Goal: Task Accomplishment & Management: Manage account settings

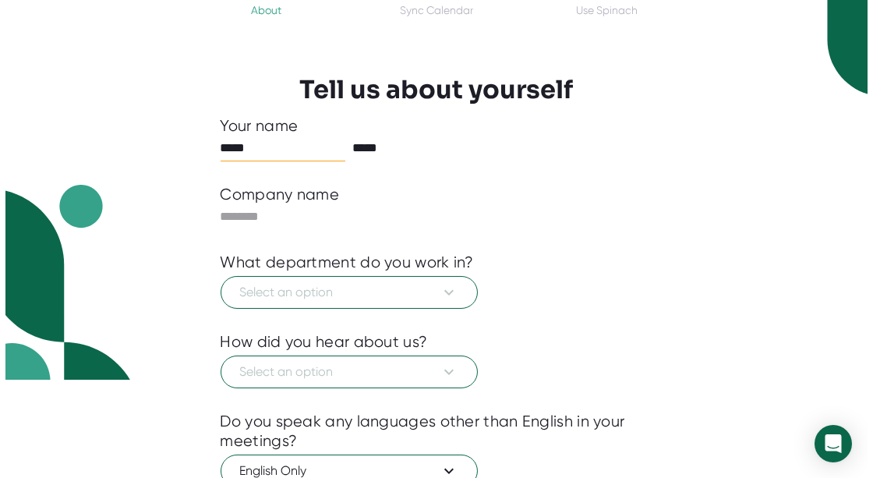
scroll to position [118, 0]
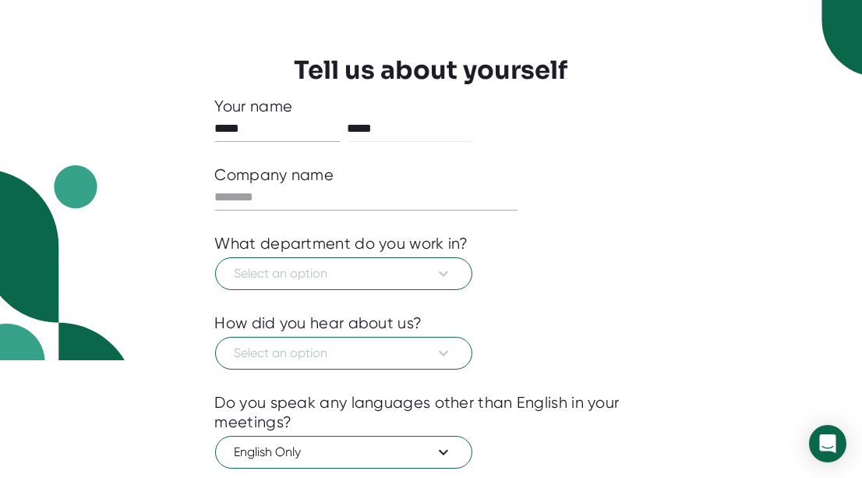
click at [331, 192] on input "text" at bounding box center [366, 197] width 303 height 25
type input "*****"
click at [440, 277] on icon at bounding box center [443, 273] width 19 height 19
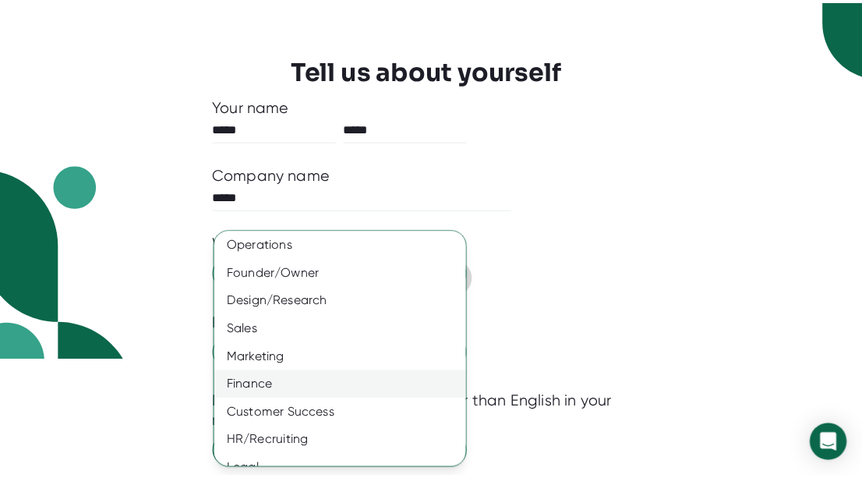
scroll to position [132, 0]
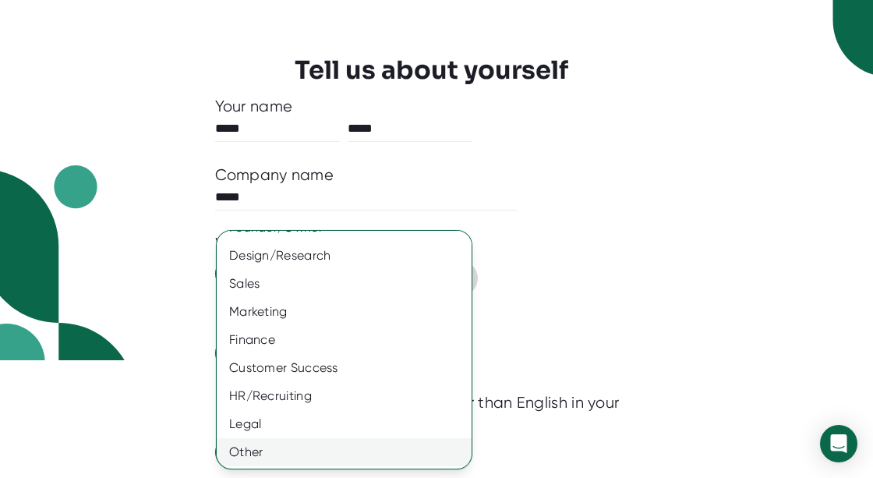
click at [261, 450] on div "Other" at bounding box center [350, 452] width 266 height 28
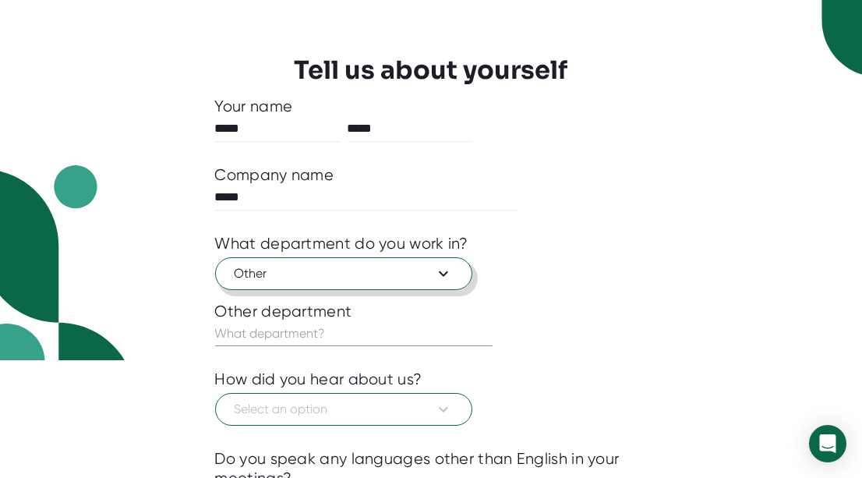
click at [644, 302] on div "Other department" at bounding box center [431, 311] width 433 height 19
click at [421, 330] on input "text" at bounding box center [353, 333] width 277 height 25
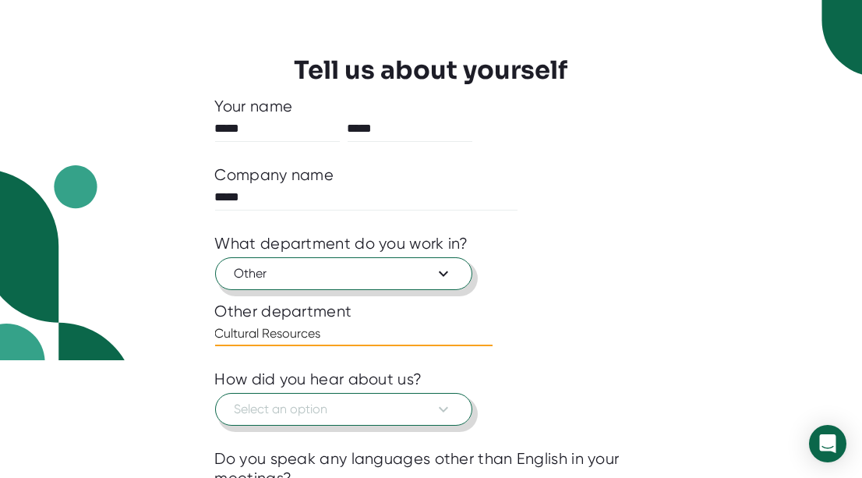
type input "Cultural Resources"
click at [379, 404] on span "Select an option" at bounding box center [344, 409] width 218 height 19
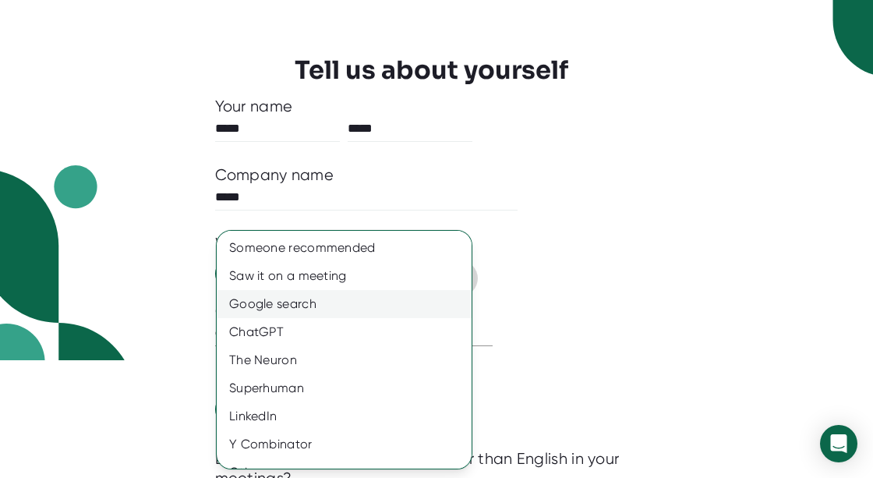
click at [353, 293] on div "Google search" at bounding box center [350, 304] width 266 height 28
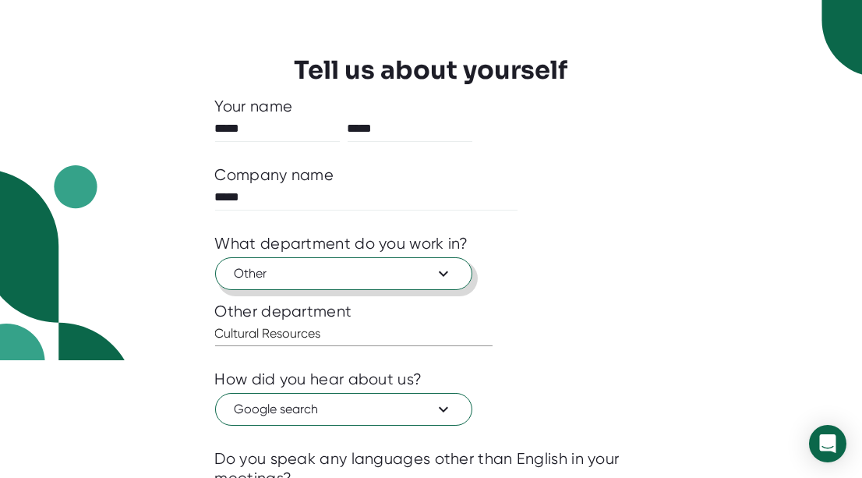
click at [543, 274] on div "Other" at bounding box center [431, 271] width 433 height 37
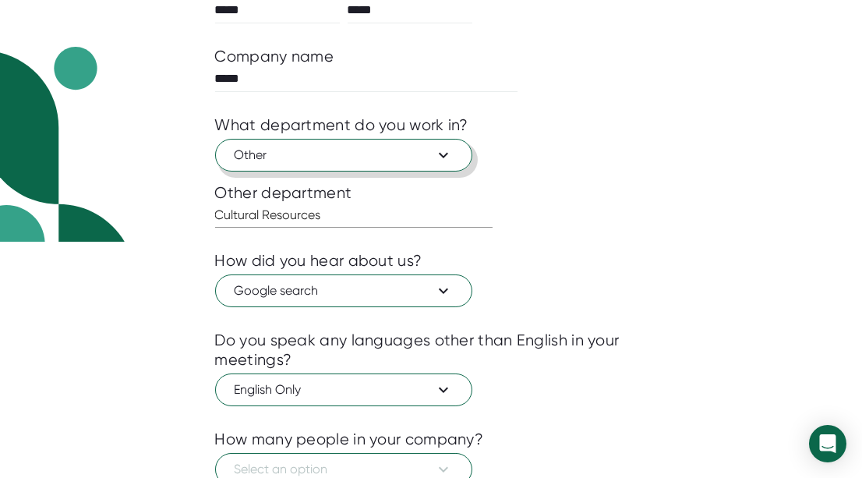
scroll to position [350, 0]
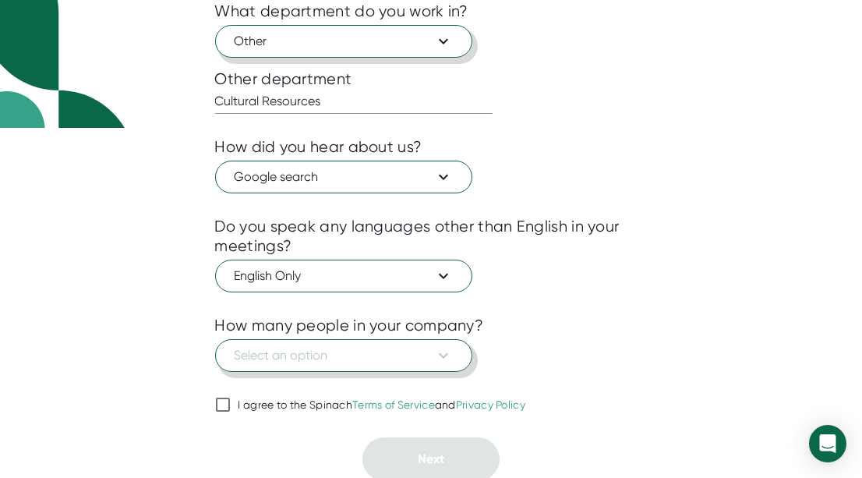
click at [450, 346] on icon at bounding box center [443, 355] width 19 height 19
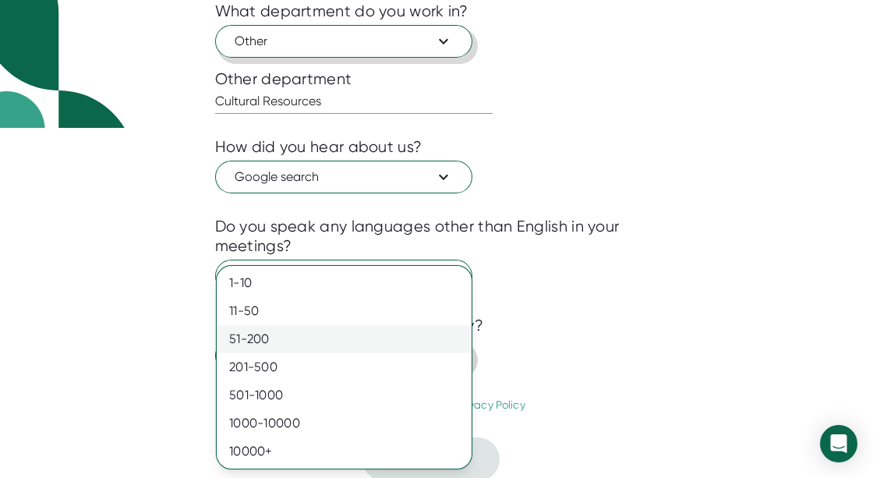
click at [432, 341] on div "51-200" at bounding box center [344, 339] width 255 height 28
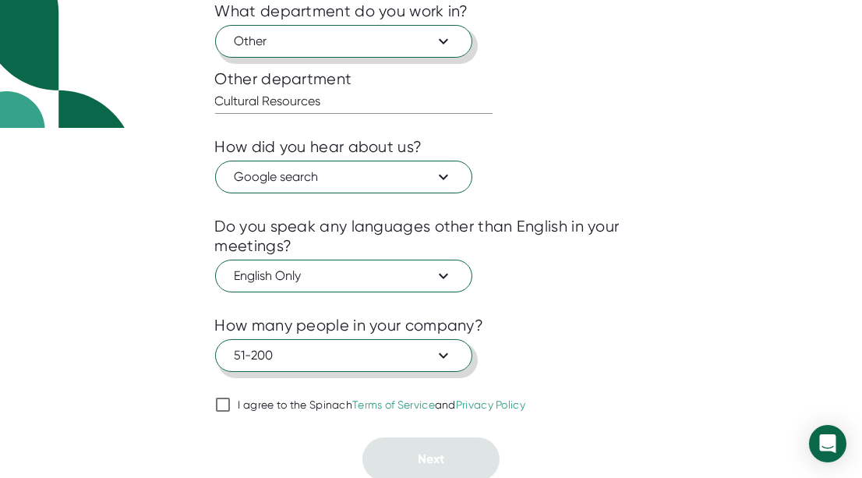
click at [608, 330] on div "How many people in your company?" at bounding box center [431, 325] width 433 height 19
click at [223, 400] on input "I agree to the Spinach Terms of Service and Privacy Policy" at bounding box center [223, 404] width 16 height 19
checkbox input "true"
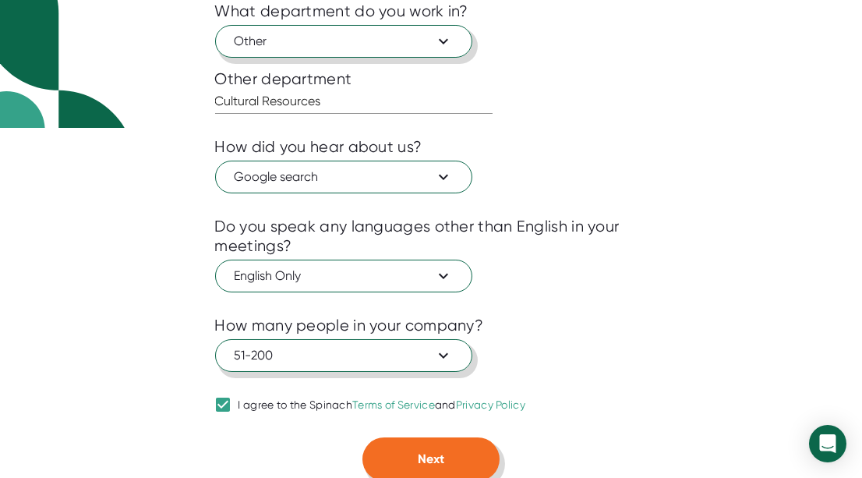
click at [458, 445] on button "Next" at bounding box center [430, 459] width 137 height 44
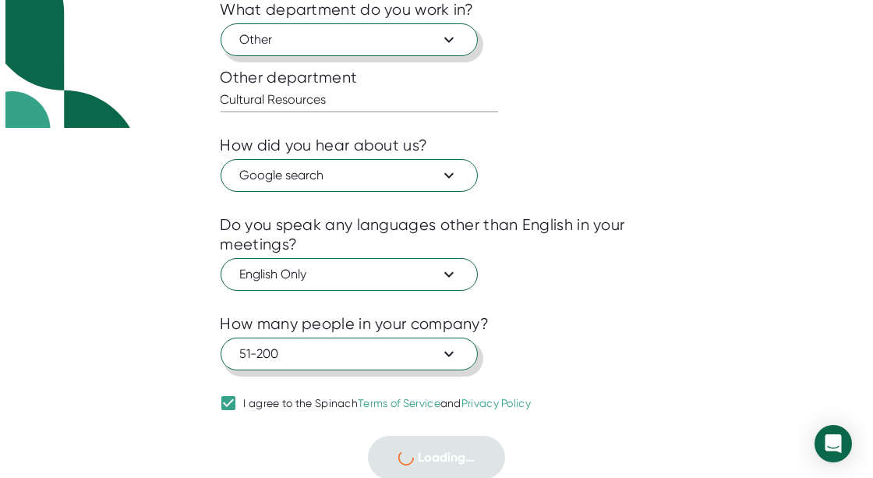
scroll to position [0, 0]
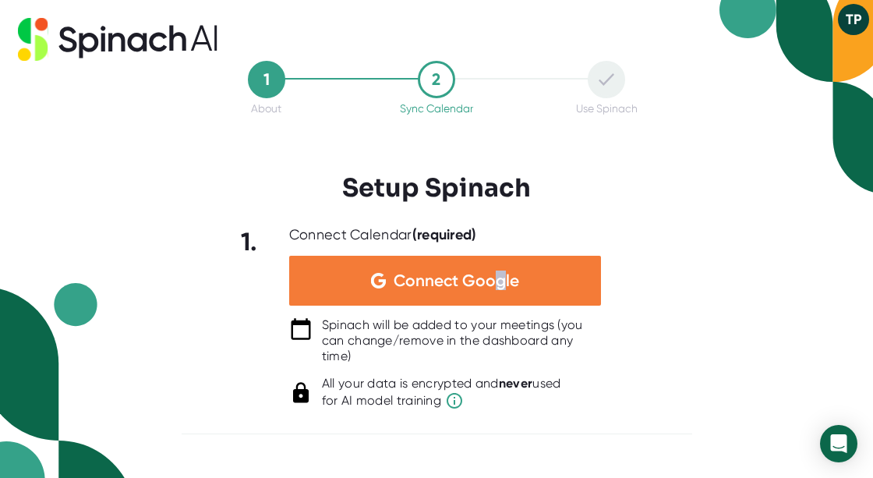
click at [500, 274] on span "Connect Google" at bounding box center [456, 281] width 125 height 16
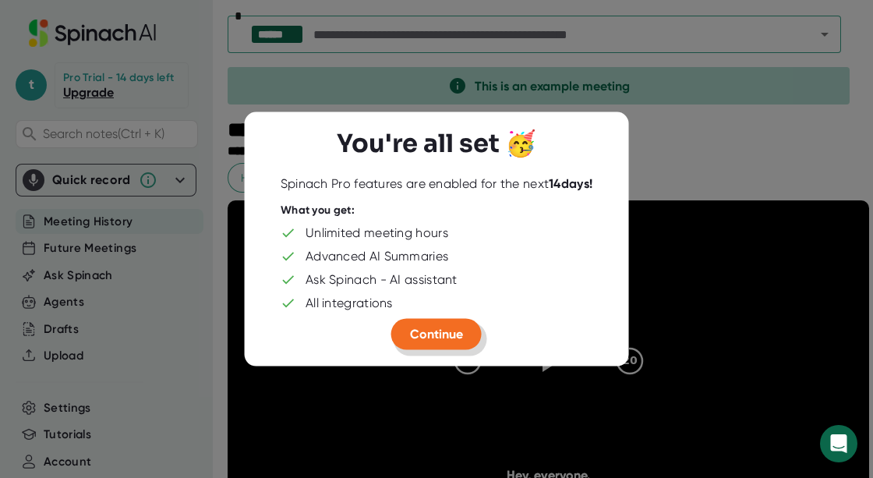
click at [439, 326] on span "Continue" at bounding box center [436, 333] width 53 height 15
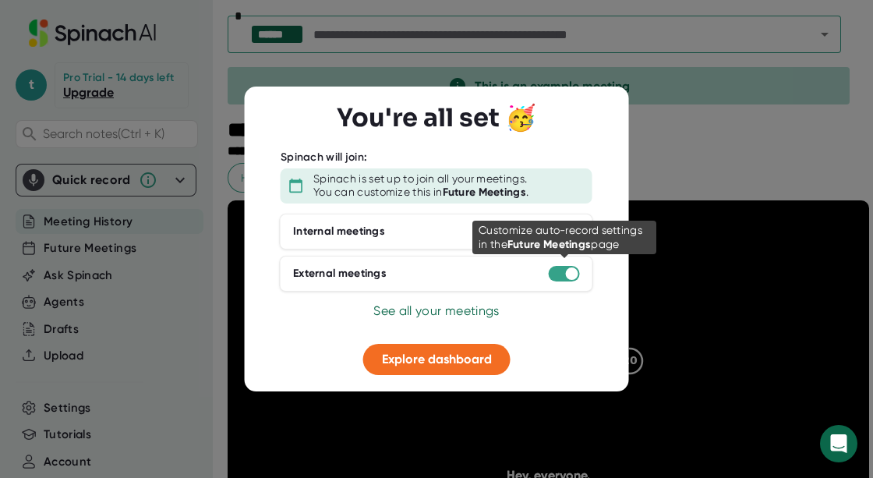
click at [557, 267] on div at bounding box center [564, 274] width 31 height 16
click at [557, 275] on div at bounding box center [564, 274] width 31 height 16
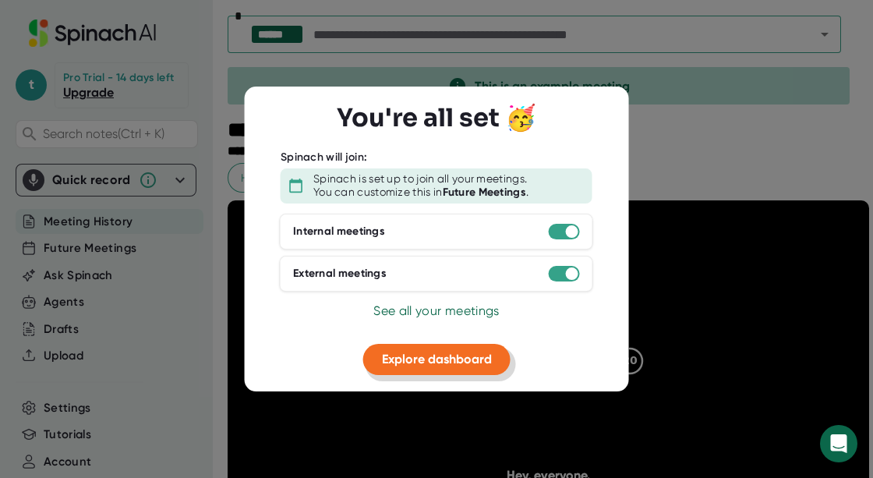
click at [436, 362] on span "Explore dashboard" at bounding box center [437, 358] width 110 height 15
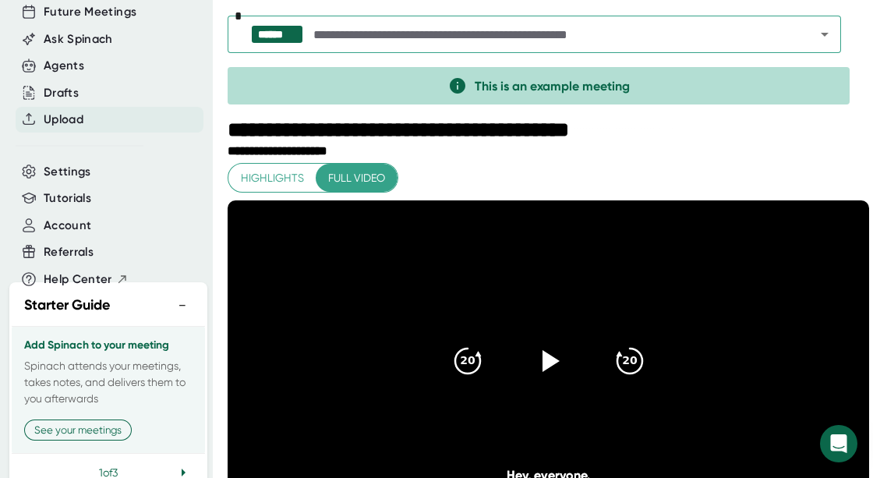
scroll to position [260, 0]
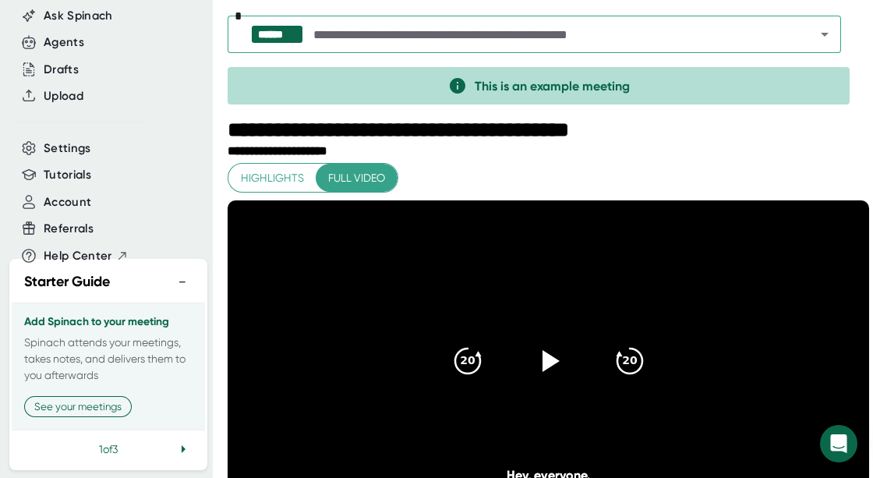
click at [174, 447] on icon at bounding box center [183, 449] width 19 height 19
click at [174, 446] on icon at bounding box center [183, 449] width 19 height 19
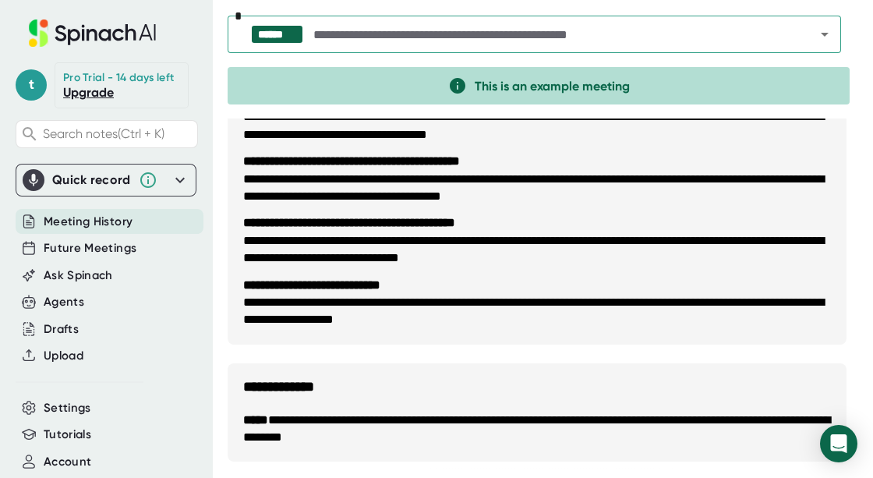
scroll to position [584, 0]
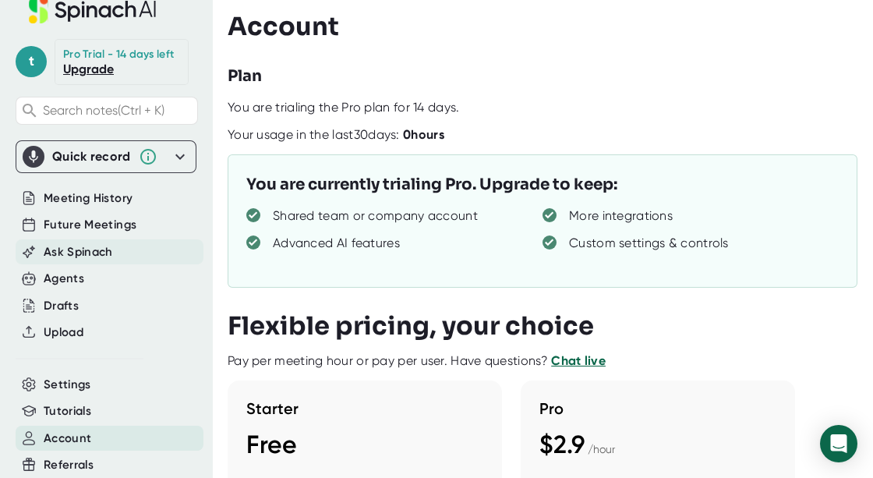
click at [72, 248] on span "Ask Spinach" at bounding box center [78, 252] width 69 height 18
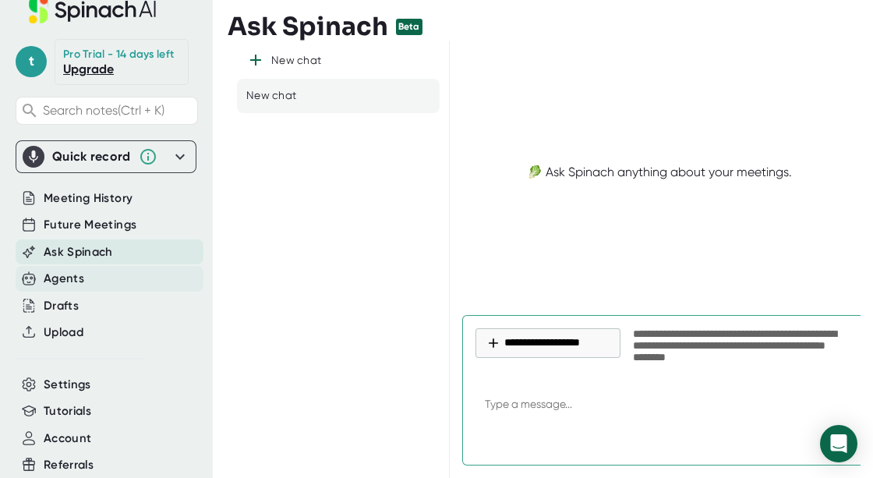
type textarea "x"
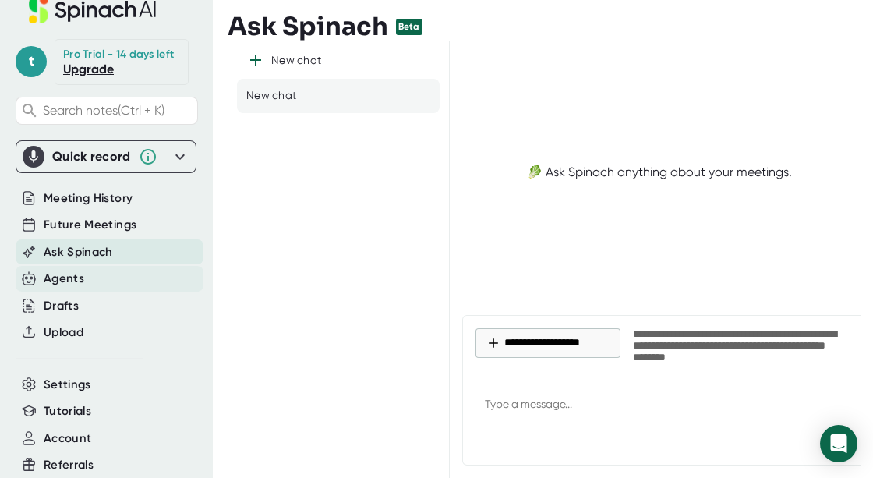
click at [63, 276] on div "Agents" at bounding box center [64, 279] width 41 height 18
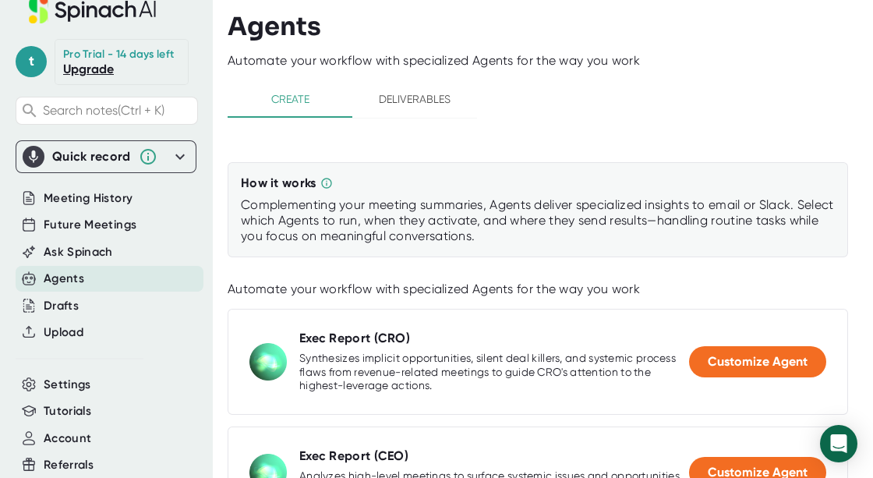
click at [127, 9] on icon at bounding box center [92, 9] width 208 height 27
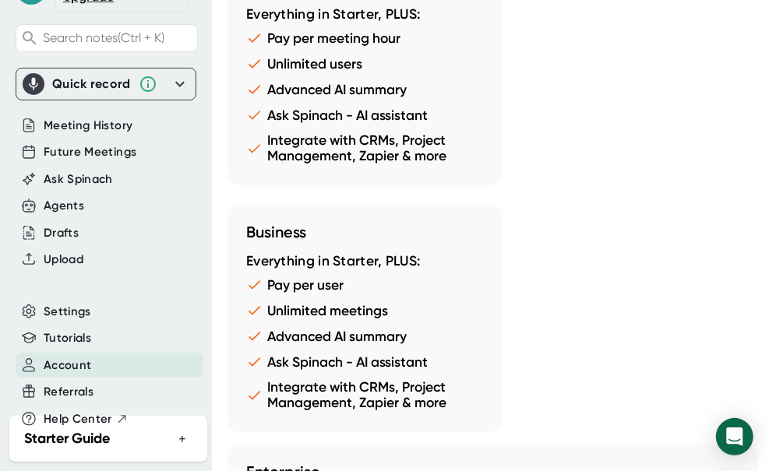
scroll to position [2258, 0]
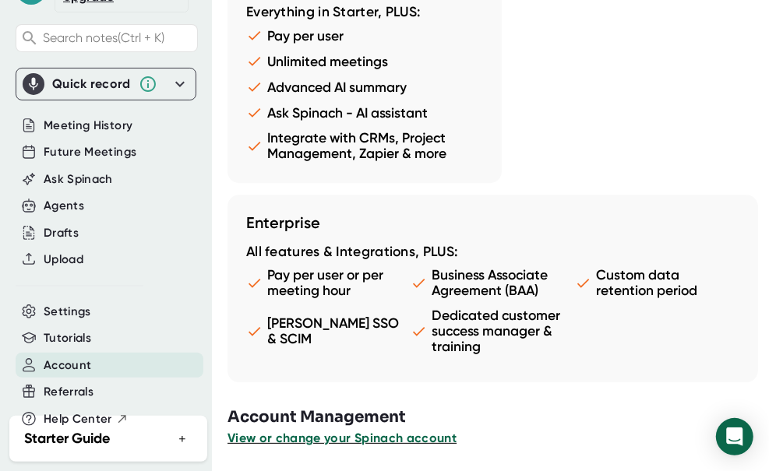
click at [427, 434] on span "View or change your Spinach account" at bounding box center [342, 438] width 229 height 15
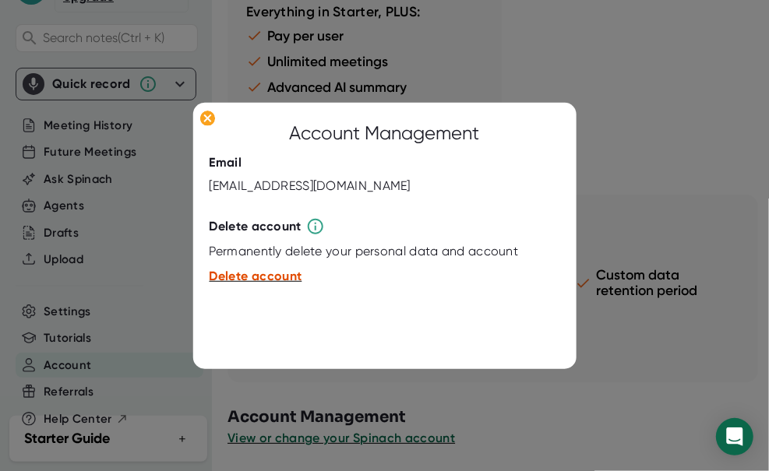
click at [235, 270] on span "Delete account" at bounding box center [256, 276] width 93 height 15
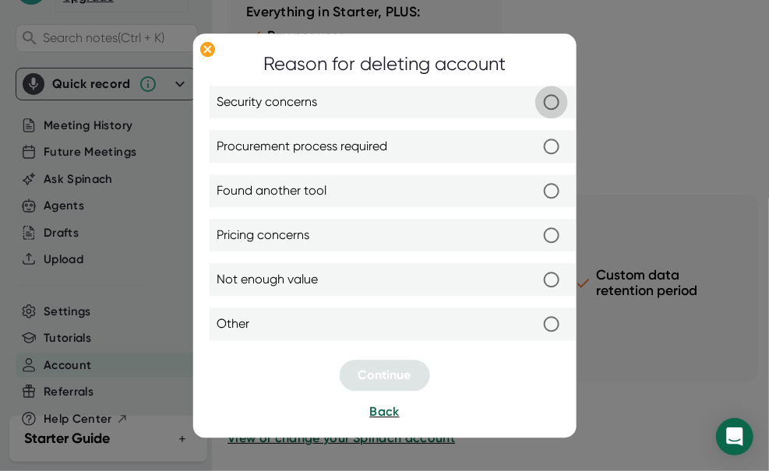
click at [551, 102] on input "Security concerns" at bounding box center [551, 102] width 33 height 33
radio input "true"
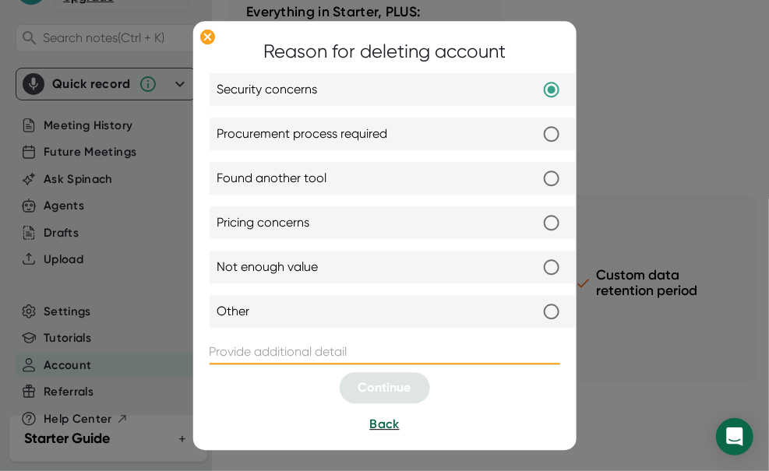
click at [371, 344] on input "text" at bounding box center [385, 352] width 351 height 25
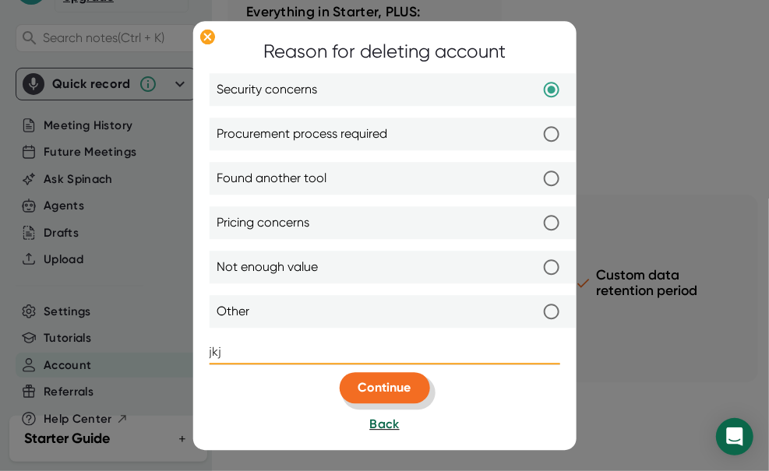
type input "jkj"
click at [405, 392] on span "Continue" at bounding box center [384, 387] width 53 height 15
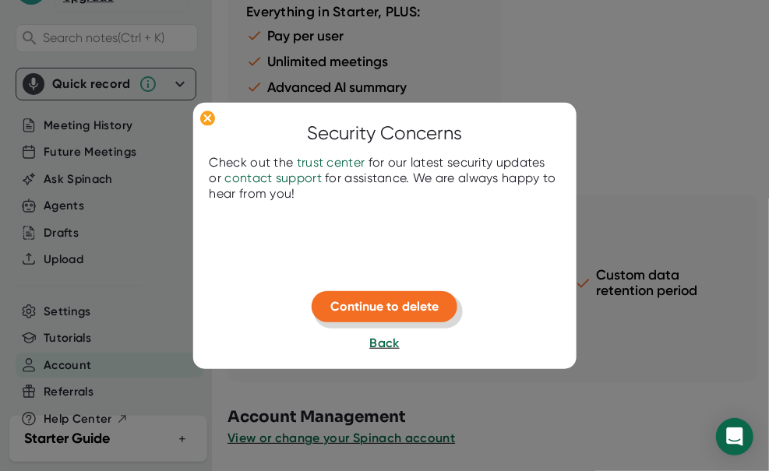
click at [394, 296] on button "Continue to delete" at bounding box center [385, 306] width 146 height 31
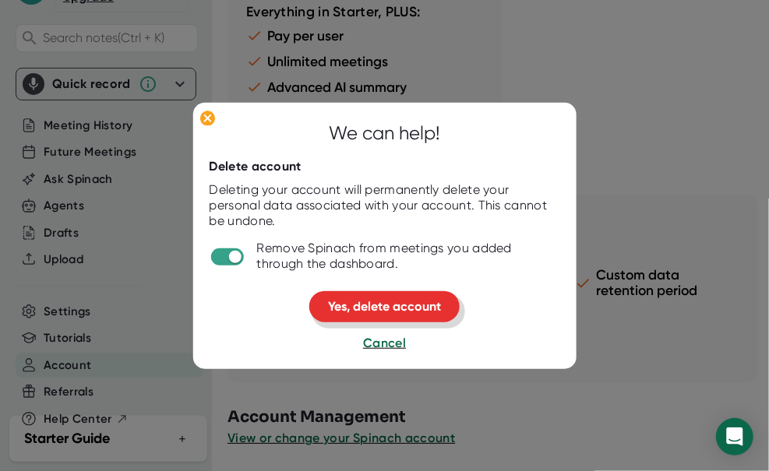
click at [408, 302] on span "Yes, delete account" at bounding box center [384, 306] width 113 height 15
